Goal: Information Seeking & Learning: Learn about a topic

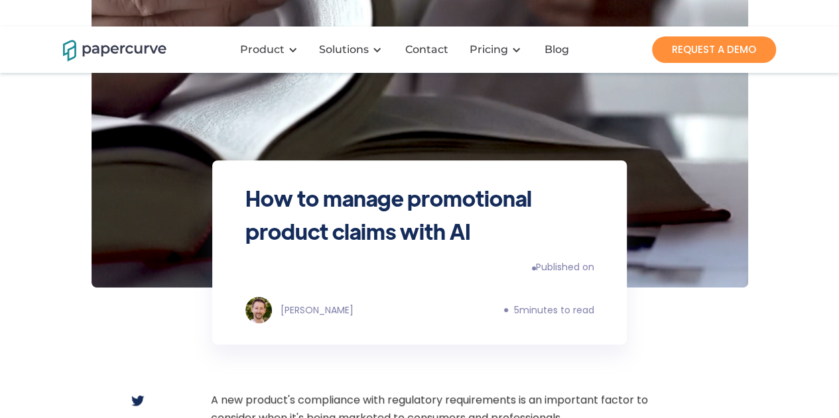
scroll to position [193, 0]
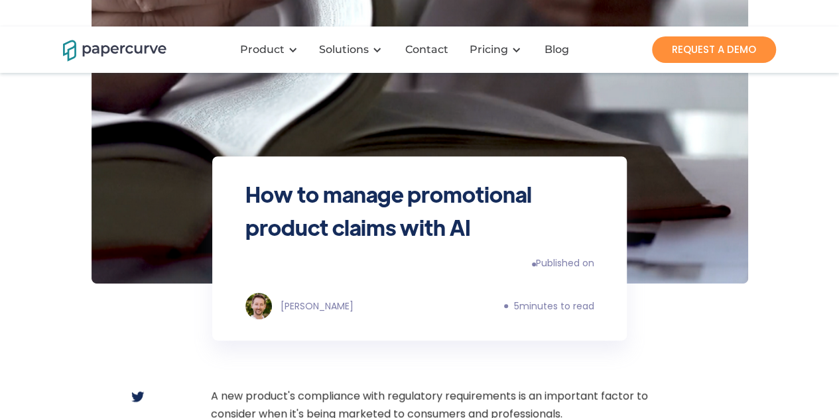
click at [568, 257] on div "Published on" at bounding box center [565, 263] width 58 height 13
click at [593, 257] on div "Published on" at bounding box center [565, 263] width 58 height 13
drag, startPoint x: 544, startPoint y: 261, endPoint x: 600, endPoint y: 252, distance: 57.0
click at [600, 252] on div "How to manage promotional product claims with AI Published on Ryan Whitham 5 mi…" at bounding box center [419, 248] width 414 height 184
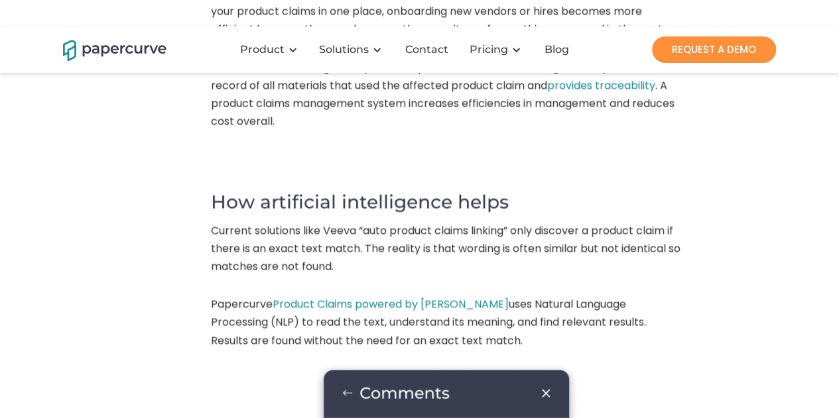
scroll to position [1090, 0]
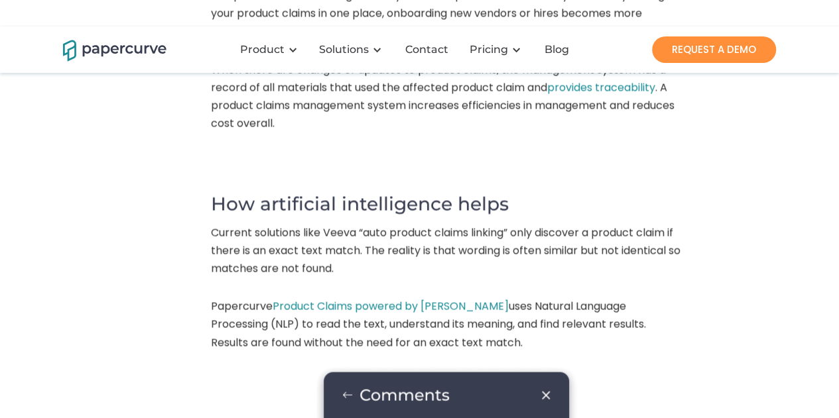
click at [396, 298] on link "Product Claims powered by Paige AI" at bounding box center [390, 305] width 236 height 15
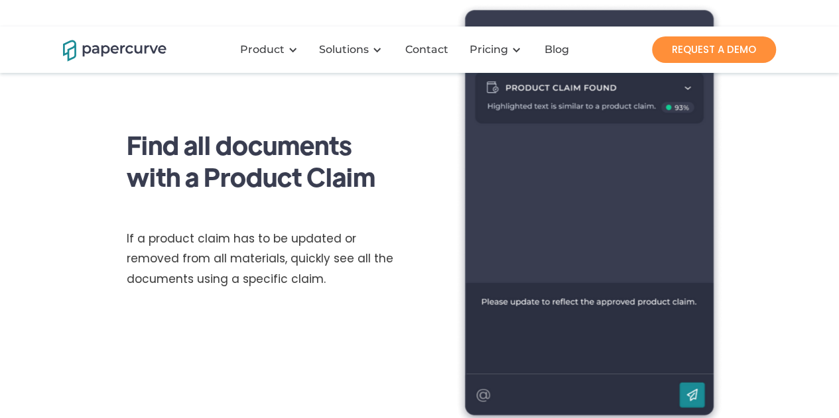
scroll to position [2301, 0]
